Goal: Download file/media

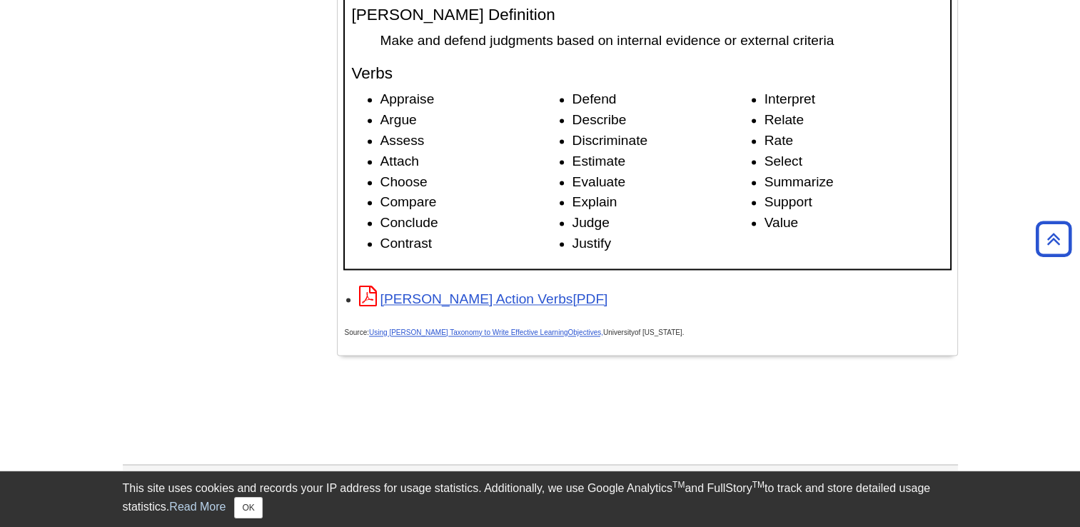
scroll to position [2283, 0]
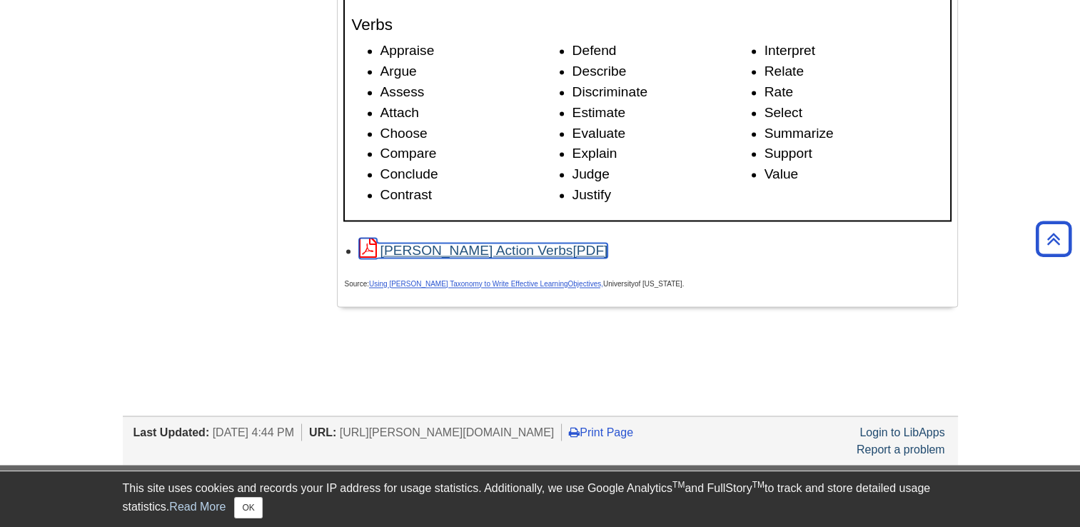
click at [519, 247] on link "[PERSON_NAME] Action Verbs" at bounding box center [483, 250] width 249 height 15
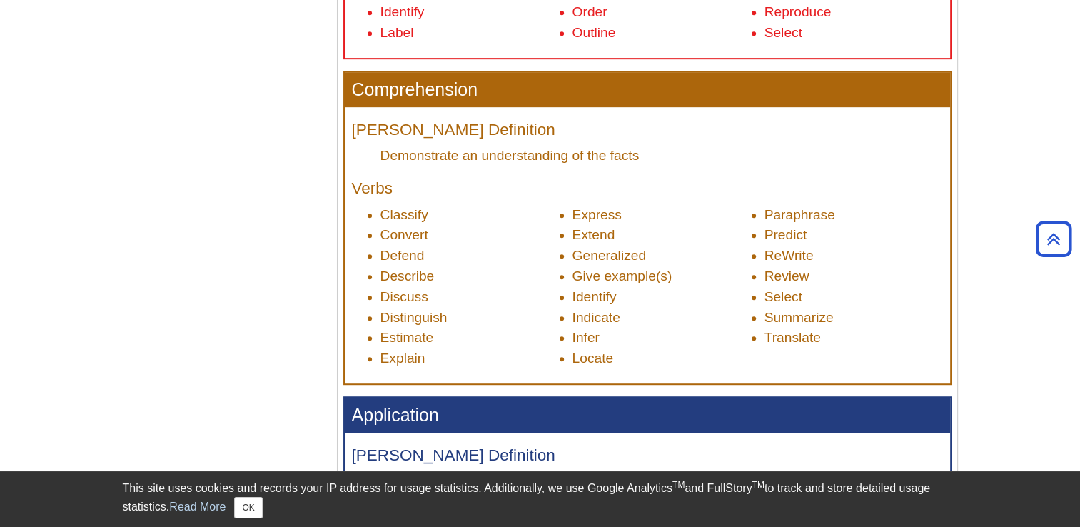
scroll to position [642, 0]
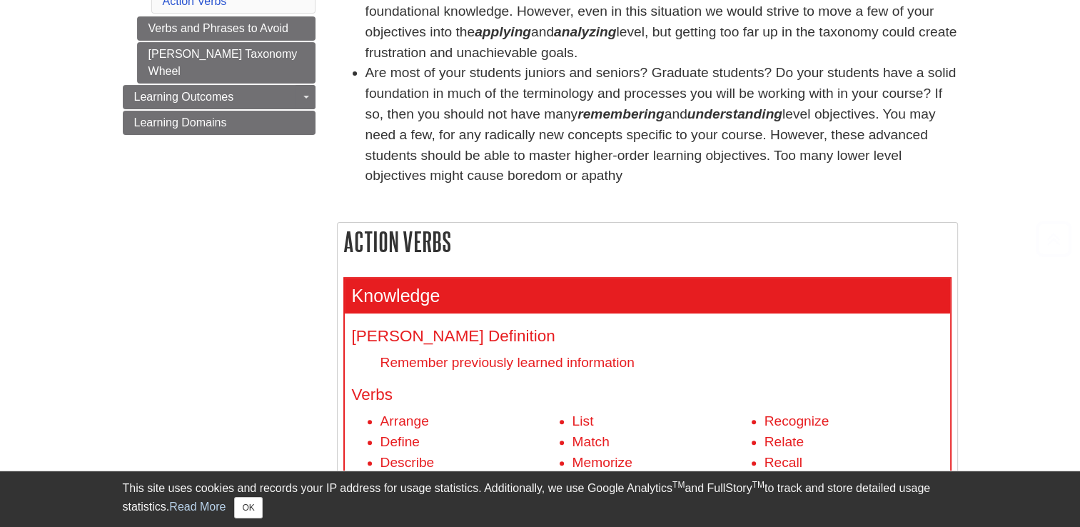
scroll to position [143, 0]
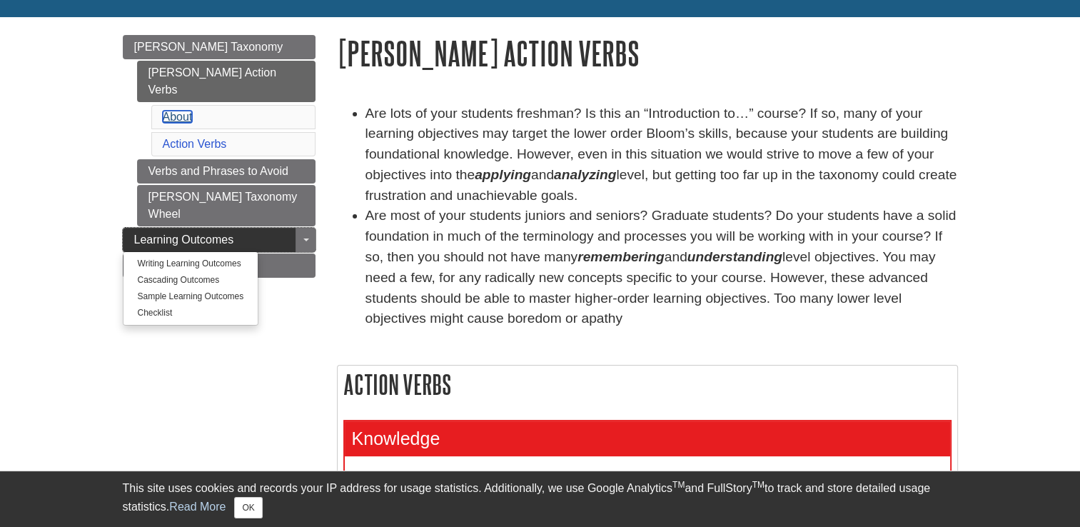
click at [174, 111] on link "About" at bounding box center [178, 117] width 30 height 12
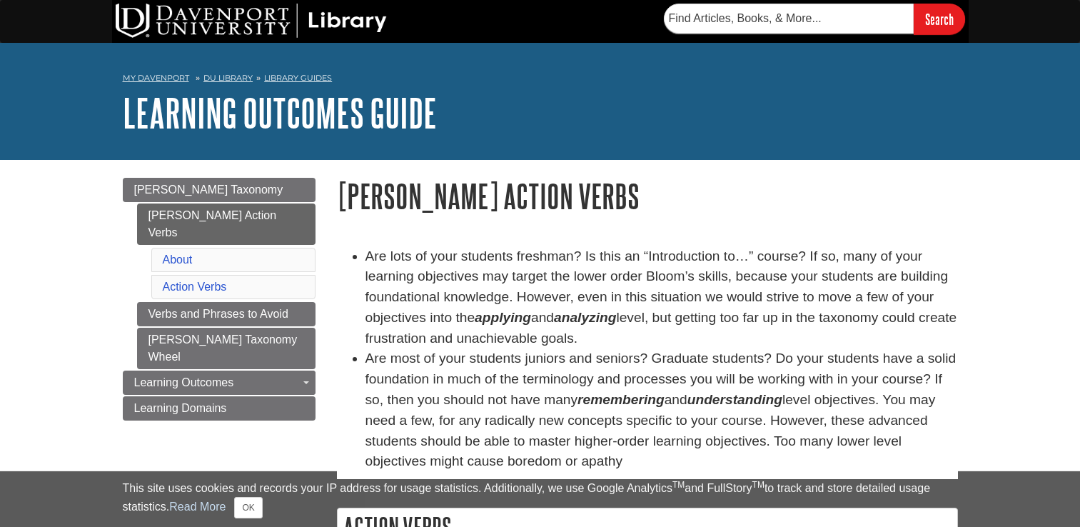
scroll to position [247, 0]
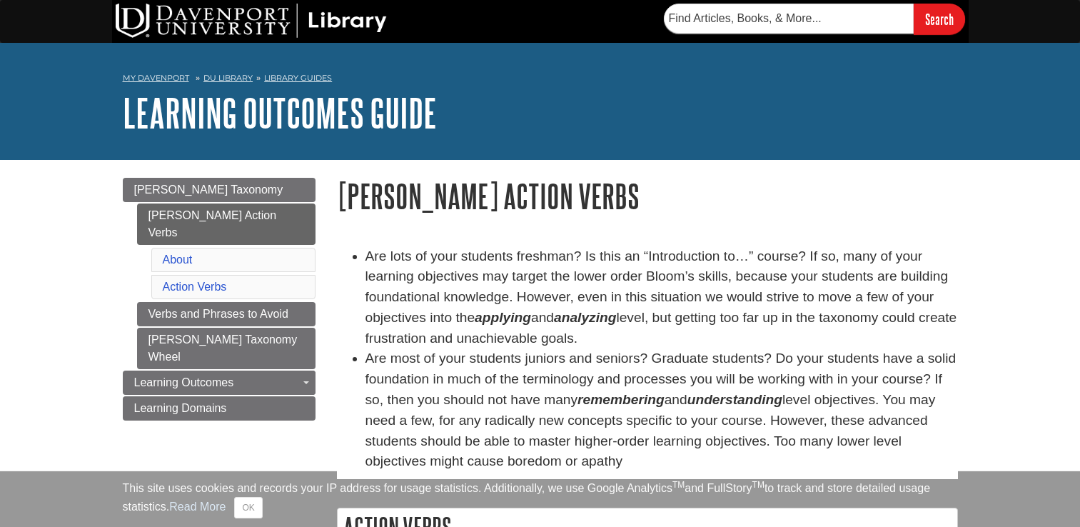
scroll to position [143, 0]
